Goal: Task Accomplishment & Management: Manage account settings

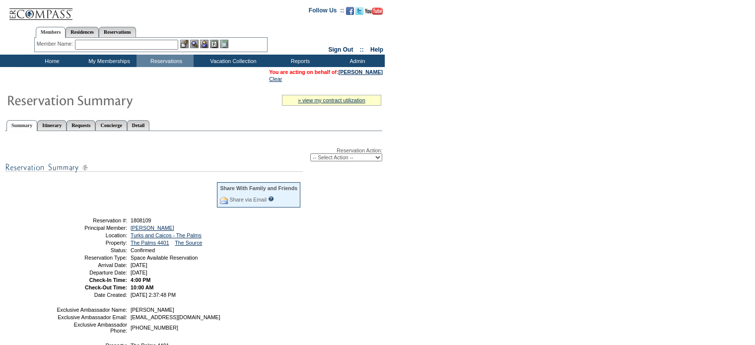
click at [377, 157] on select "-- Select Action -- Modify Reservation Dates Modify Reservation Cost Modify Occ…" at bounding box center [346, 157] width 72 height 8
select select "ChangeCost"
click at [310, 153] on select "-- Select Action -- Modify Reservation Dates Modify Reservation Cost Modify Occ…" at bounding box center [346, 157] width 72 height 8
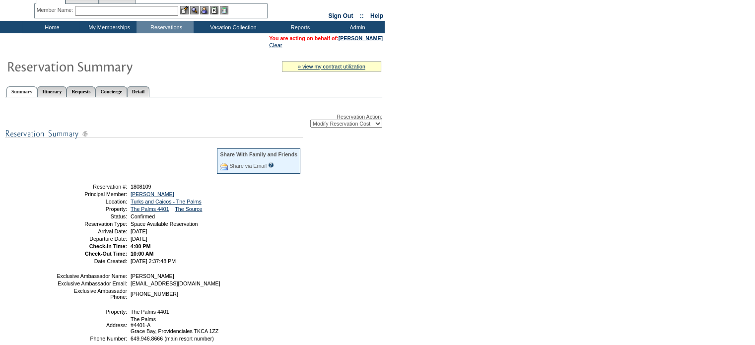
scroll to position [34, 0]
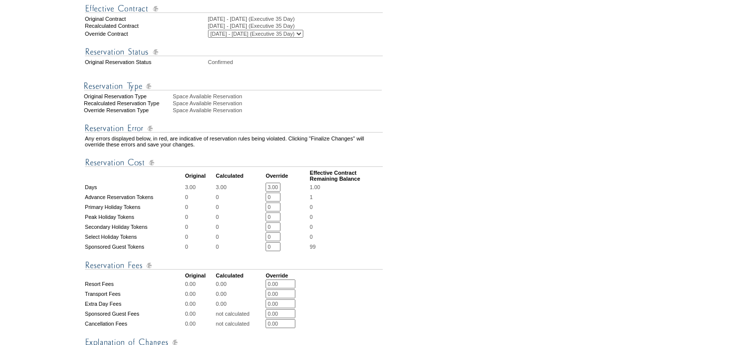
drag, startPoint x: 282, startPoint y: 197, endPoint x: 267, endPoint y: 198, distance: 14.9
click at [267, 192] on tr "Days 3.00 3.00 3.00 * * 1.00" at bounding box center [234, 187] width 298 height 9
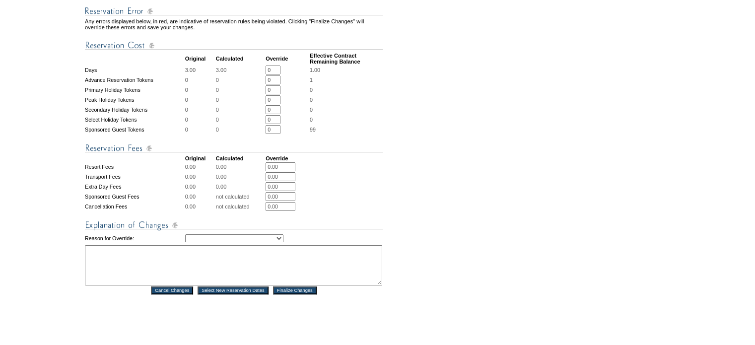
scroll to position [334, 0]
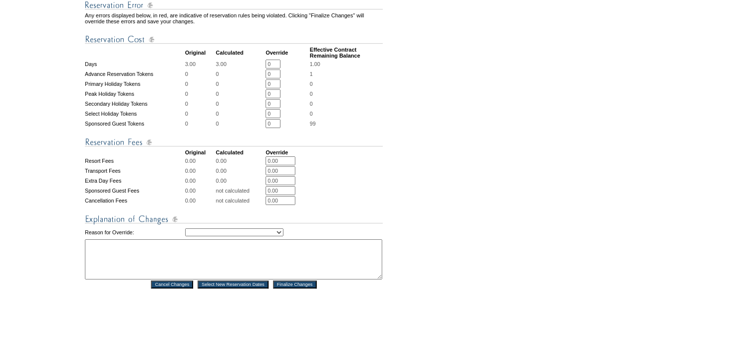
type input "0"
click at [284, 236] on select "Creating Continuous Stay Days Rebooked After Cancellation Editing Occupant Expe…" at bounding box center [234, 232] width 98 height 8
select select "1036"
click at [185, 236] on select "Creating Continuous Stay Days Rebooked After Cancellation Editing Occupant Expe…" at bounding box center [234, 232] width 98 height 8
click at [125, 259] on textarea at bounding box center [233, 259] width 297 height 40
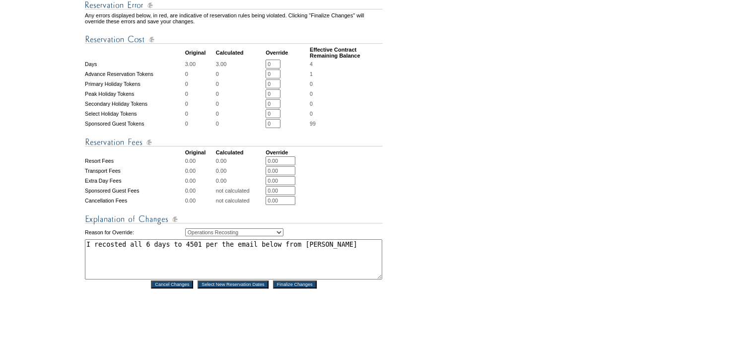
click at [89, 270] on textarea "I recosted all 6 days to 4501 per the email below from Ellie M" at bounding box center [233, 259] width 297 height 40
paste textarea "We amended Emily Humphreys stay to accommodate them from inconvenience and movi…"
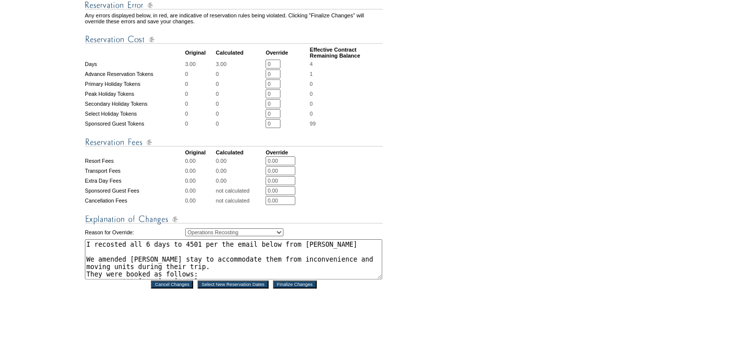
type textarea "I recosted all 6 days to 4501 per the email below from Ellie M We amended Emily…"
click at [284, 288] on input "Finalize Changes" at bounding box center [295, 285] width 44 height 8
